Goal: Task Accomplishment & Management: Manage account settings

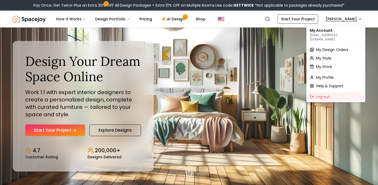
click at [336, 47] on span "My Design Orders" at bounding box center [332, 49] width 32 height 5
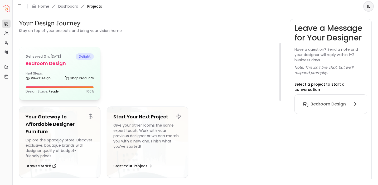
click at [78, 73] on div "Next Steps: View Design Shop Products" at bounding box center [60, 76] width 68 height 11
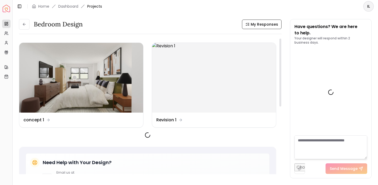
scroll to position [876, 0]
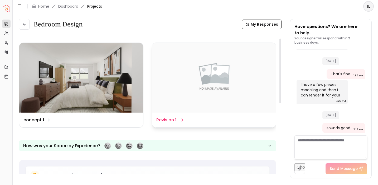
click at [170, 75] on img at bounding box center [214, 78] width 124 height 70
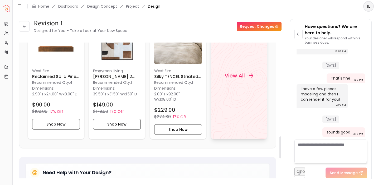
scroll to position [580, 0]
click at [226, 82] on div "View All" at bounding box center [239, 76] width 41 height 16
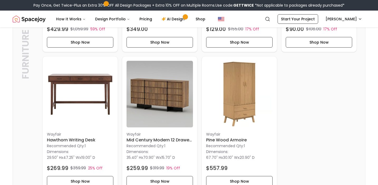
scroll to position [242, 0]
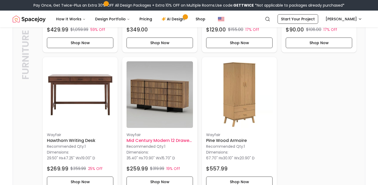
click at [177, 118] on img at bounding box center [160, 94] width 67 height 67
